Goal: Transaction & Acquisition: Download file/media

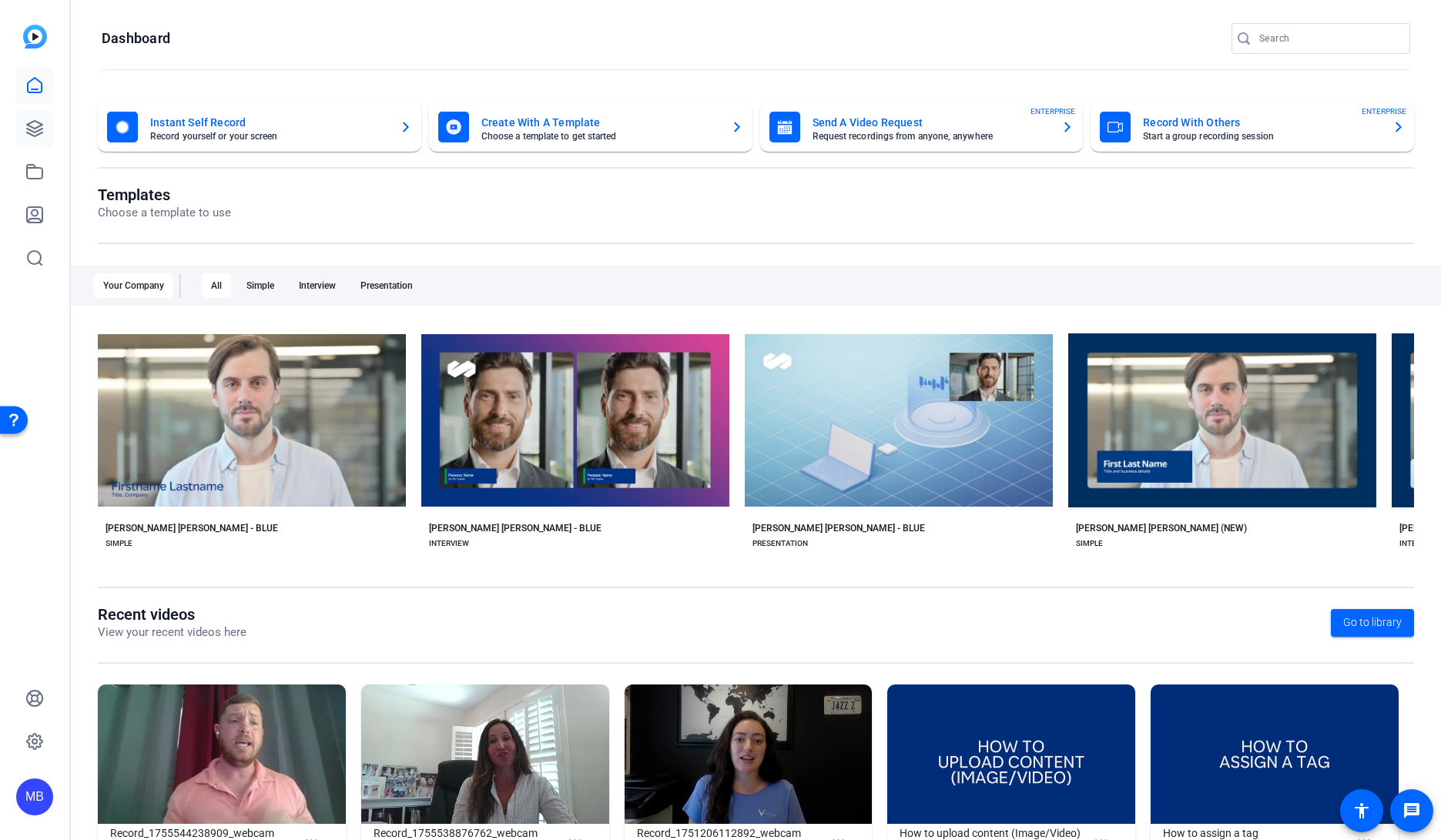
click at [31, 127] on icon at bounding box center [34, 129] width 15 height 15
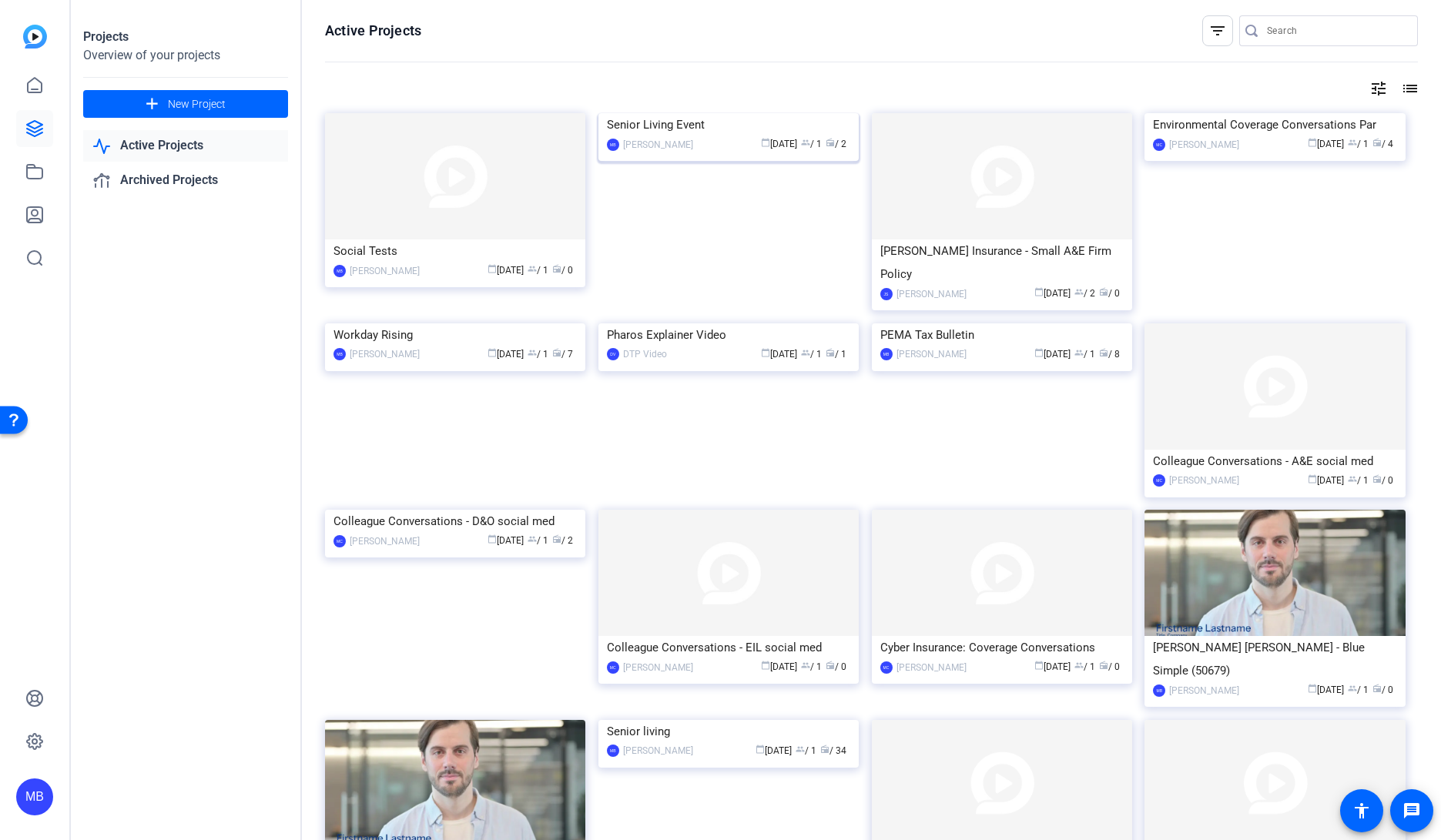
click at [767, 114] on img at bounding box center [728, 114] width 260 height 0
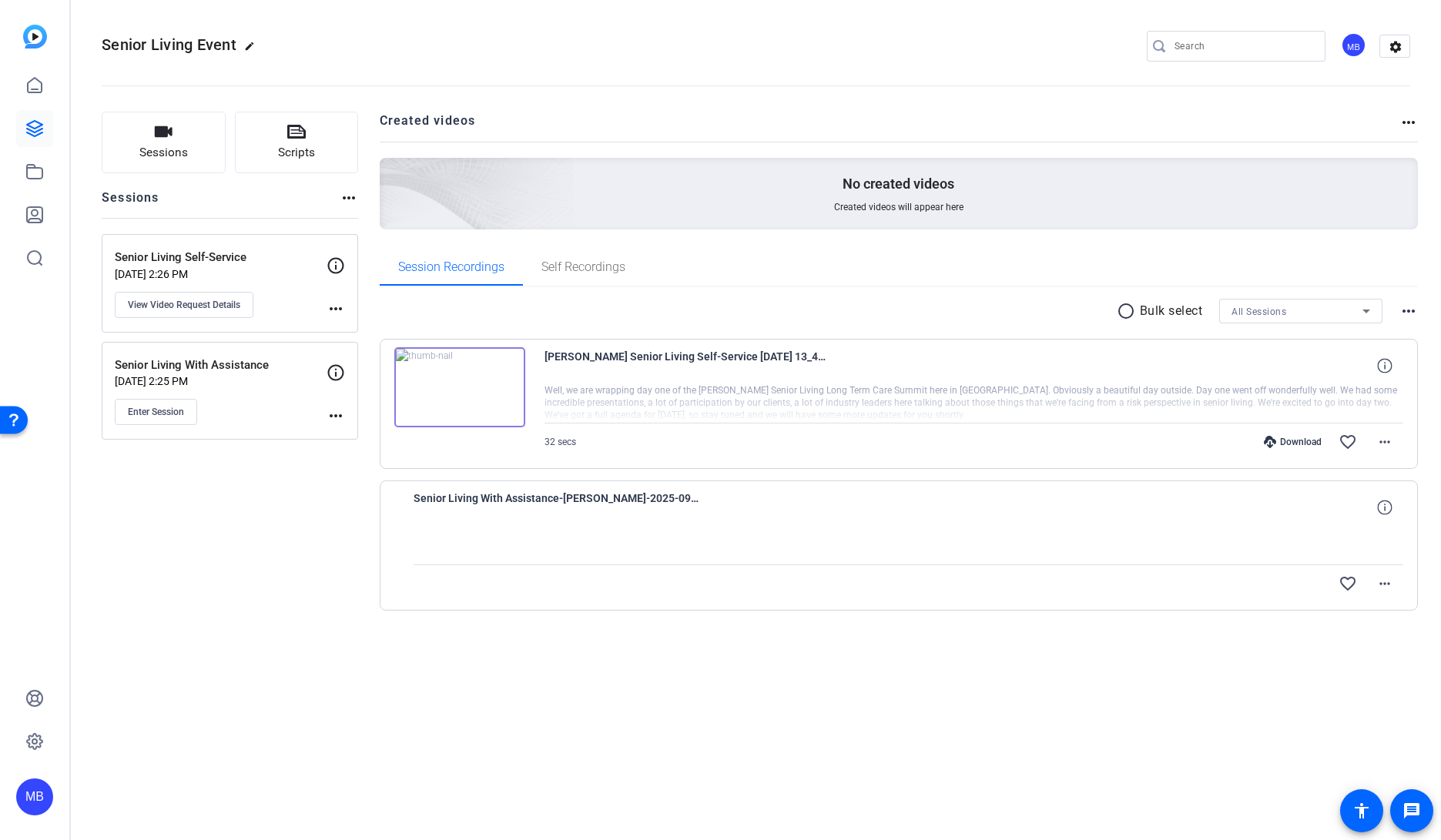
click at [862, 375] on div "[PERSON_NAME] Senior Living Self-Service [DATE] 13_48_24" at bounding box center [974, 365] width 859 height 37
click at [489, 390] on img at bounding box center [460, 387] width 131 height 80
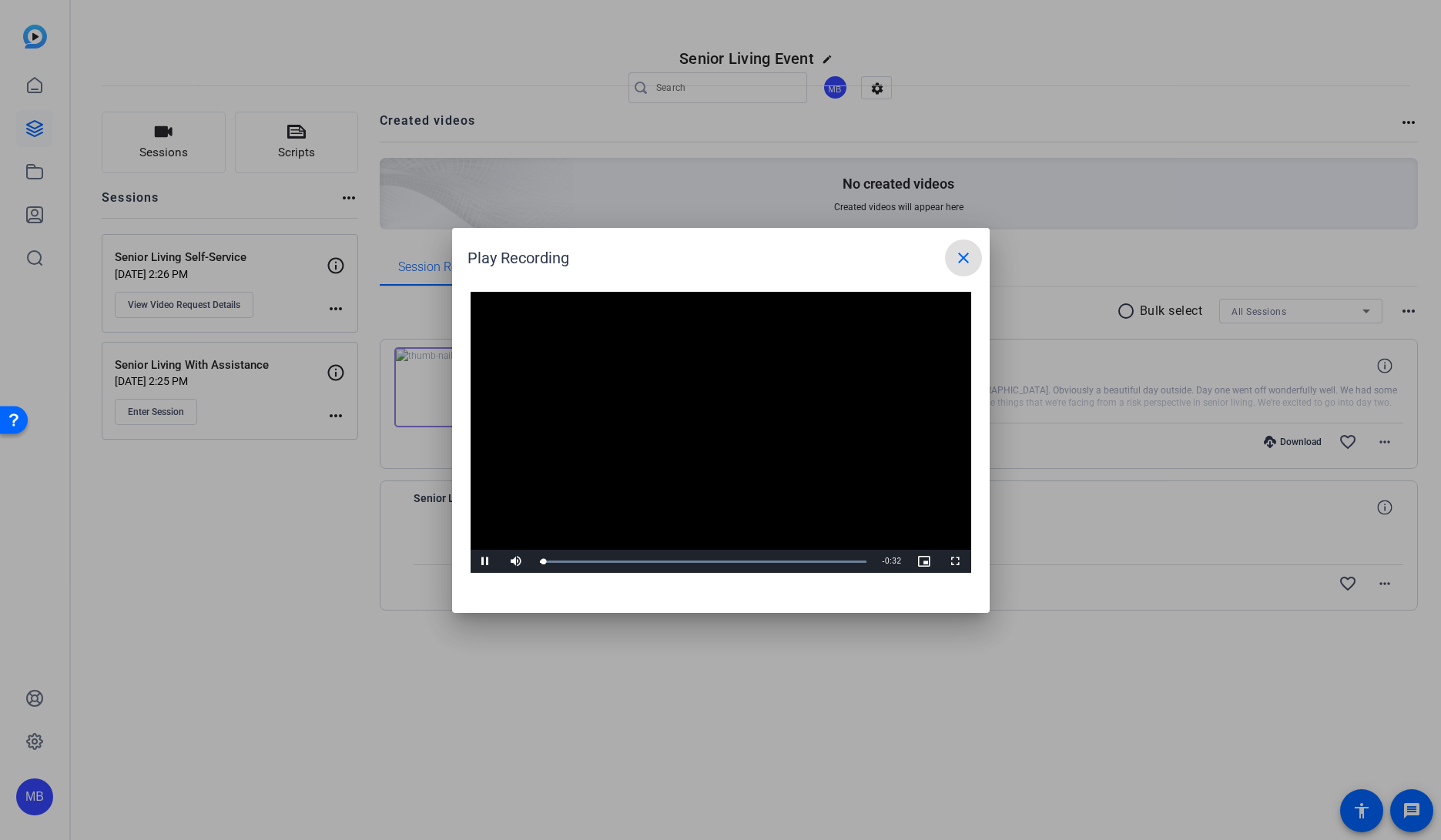
click at [728, 408] on video "Video Player" at bounding box center [720, 432] width 501 height 282
click at [727, 408] on video "Video Player" at bounding box center [720, 432] width 501 height 282
click at [785, 395] on video "Video Player" at bounding box center [720, 432] width 501 height 282
click at [975, 241] on span at bounding box center [963, 257] width 37 height 37
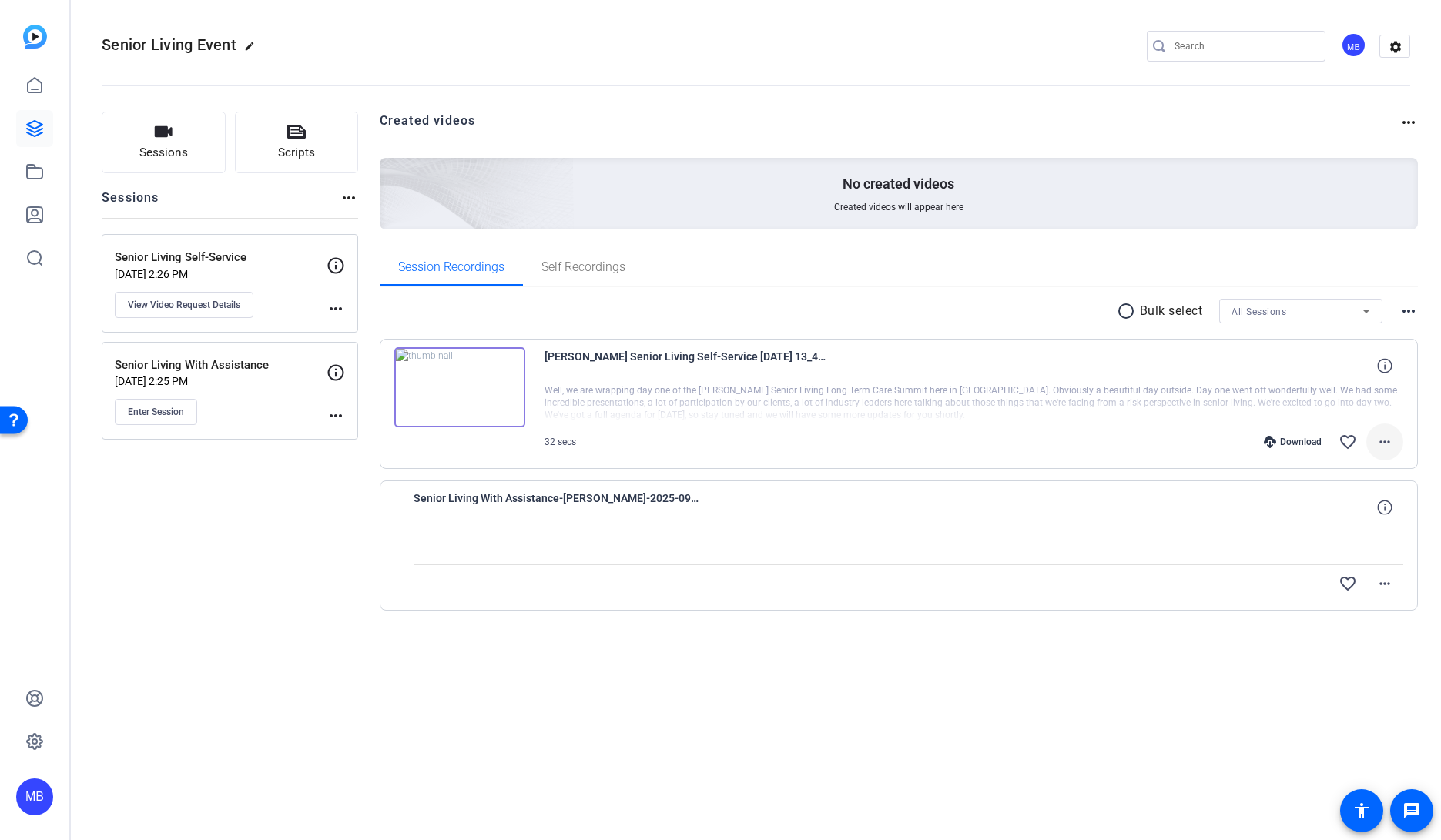
click at [1395, 445] on span at bounding box center [1384, 442] width 37 height 37
click at [1350, 517] on span "Download MP4" at bounding box center [1344, 513] width 93 height 19
